Goal: Obtain resource: Download file/media

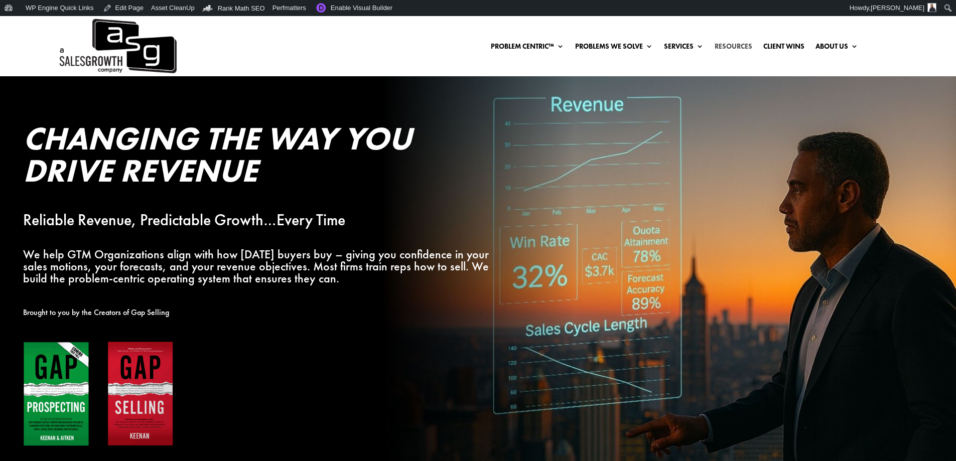
click at [729, 48] on link "Resources" at bounding box center [733, 48] width 38 height 11
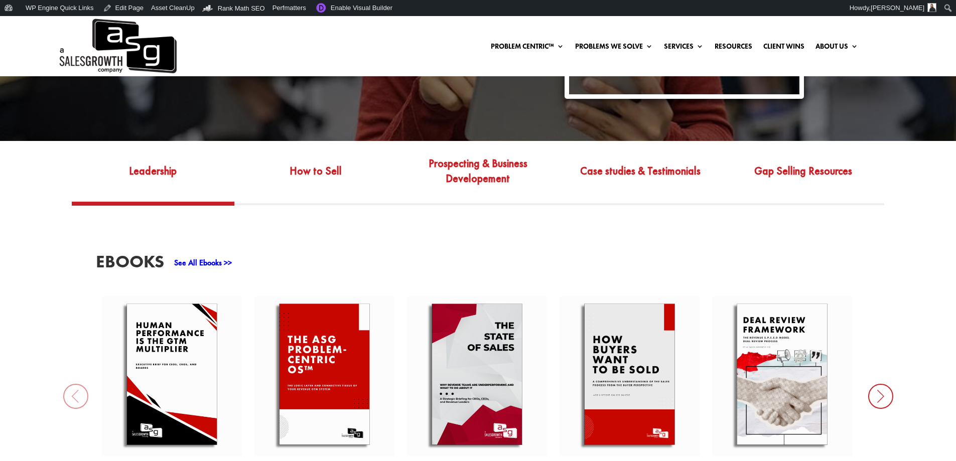
scroll to position [352, 0]
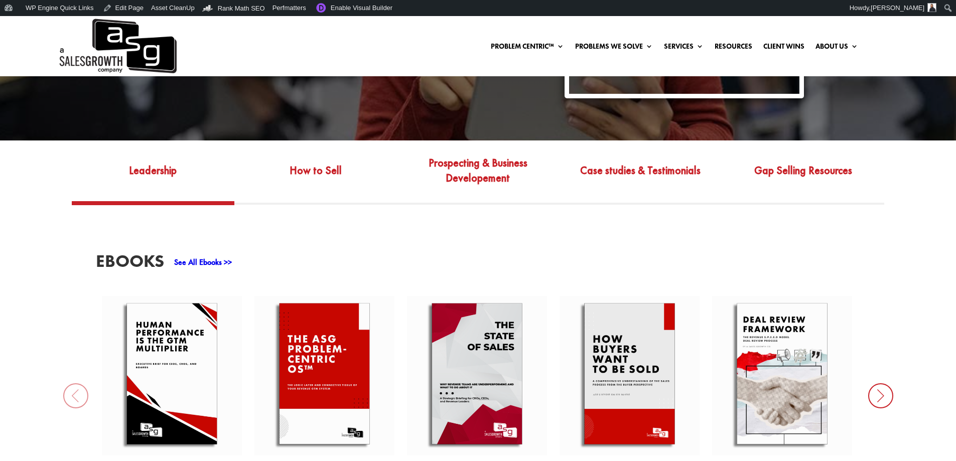
click at [221, 259] on link "See All Ebooks >>" at bounding box center [203, 262] width 58 height 11
